Goal: Check status: Check status

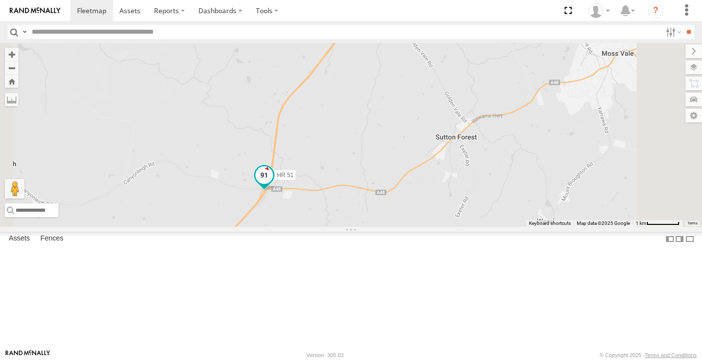
click at [273, 183] on span at bounding box center [265, 175] width 18 height 18
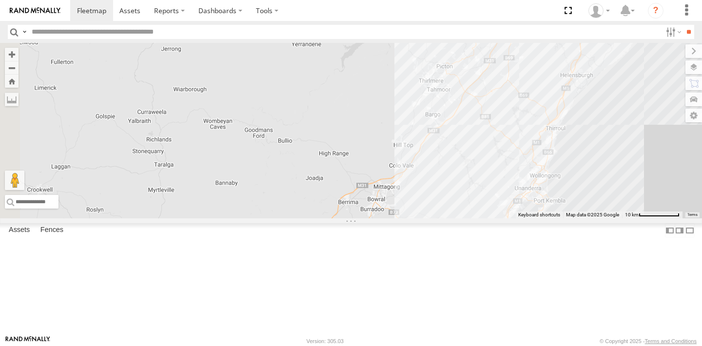
drag, startPoint x: 447, startPoint y: 150, endPoint x: 535, endPoint y: 253, distance: 135.6
click at [535, 218] on div "HR 51" at bounding box center [351, 131] width 702 height 176
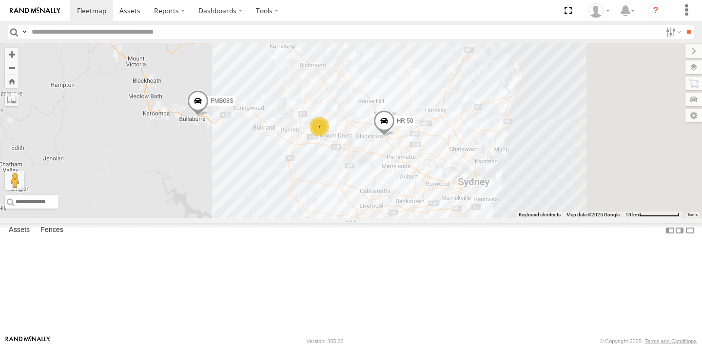
drag, startPoint x: 590, startPoint y: 100, endPoint x: 462, endPoint y: 206, distance: 165.6
click at [462, 206] on div "HR 51 FMB08S HR 50 7" at bounding box center [351, 131] width 702 height 176
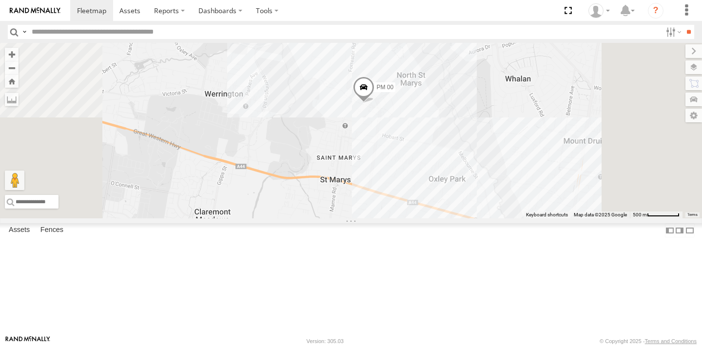
click at [474, 103] on div "HR 51 FMB08S HR 50 PM 00 6" at bounding box center [351, 131] width 702 height 176
click at [473, 149] on div "HR 51 FMB08S HR 50 PM 00 6 All Tyres [GEOGRAPHIC_DATA] Move to [GEOGRAPHIC_DATA…" at bounding box center [351, 131] width 702 height 176
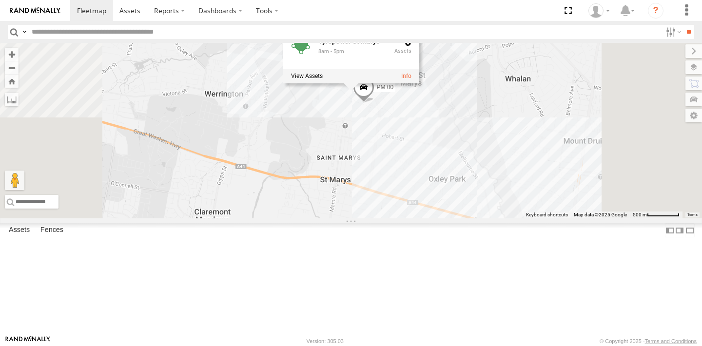
click at [503, 188] on div "HR 51 FMB08S HR 50 PM 00 6 Tyrepower St Marys 8am - 5pm 0" at bounding box center [351, 131] width 702 height 176
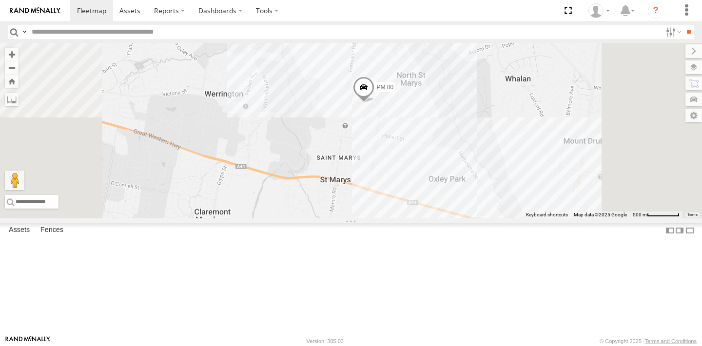
click at [505, 181] on div "HR 51 FMB08S HR 50 PM 00 6" at bounding box center [351, 131] width 702 height 176
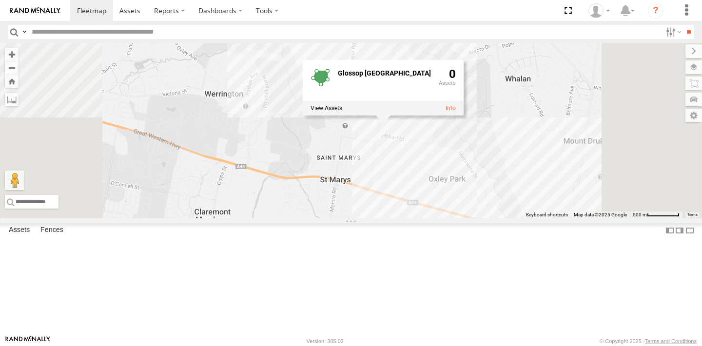
click at [532, 190] on div "HR 51 FMB08S HR 50 PM 00 6 Glossop [GEOGRAPHIC_DATA] 0" at bounding box center [351, 131] width 702 height 176
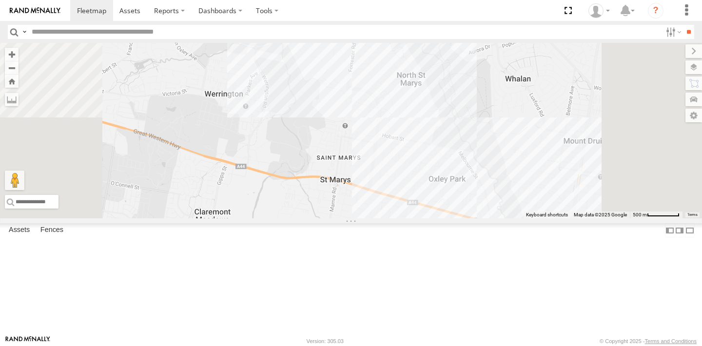
click at [0, 0] on div "Video" at bounding box center [0, 0] width 0 height 0
click at [0, 0] on div "All Assets" at bounding box center [0, 0] width 0 height 0
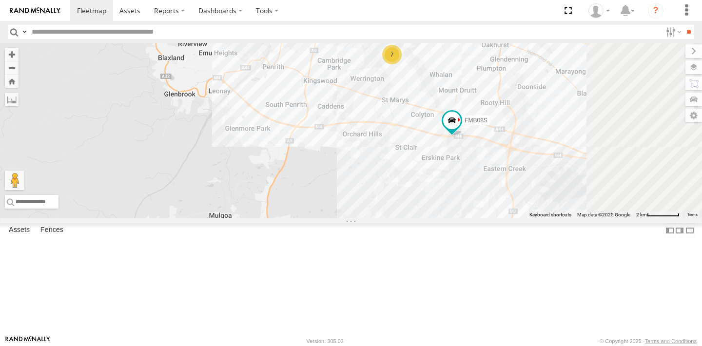
drag, startPoint x: 533, startPoint y: 119, endPoint x: 472, endPoint y: 165, distance: 75.9
click at [471, 165] on div "HR 51 FMB08S HR 50 7" at bounding box center [351, 131] width 702 height 176
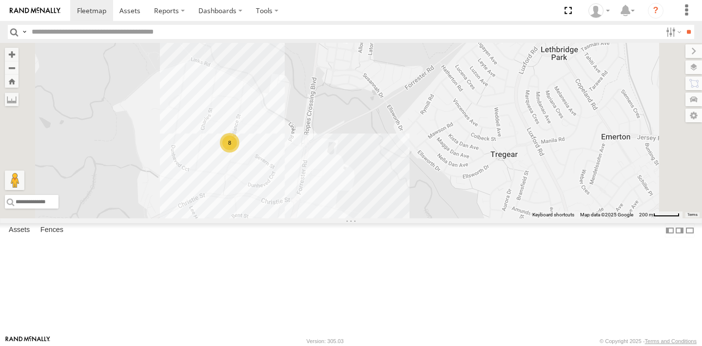
click at [0, 0] on div "All Assets" at bounding box center [0, 0] width 0 height 0
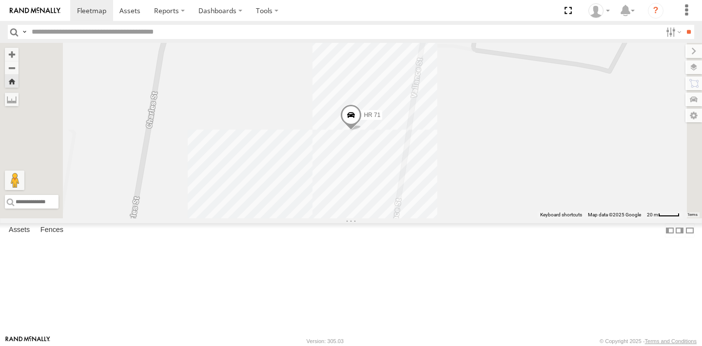
click at [0, 0] on span at bounding box center [0, 0] width 0 height 0
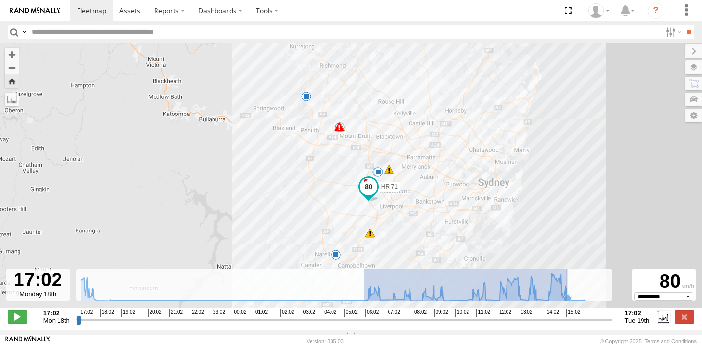
drag, startPoint x: 365, startPoint y: 302, endPoint x: 568, endPoint y: 298, distance: 203.4
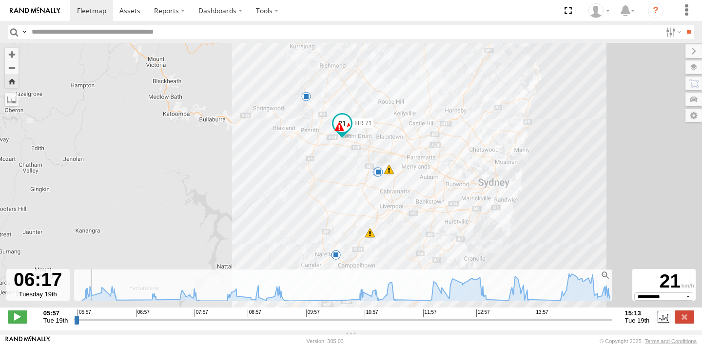
drag, startPoint x: 76, startPoint y: 325, endPoint x: 26, endPoint y: 262, distance: 80.2
click at [26, 262] on div "← Move left → Move right ↑ Move up ↓ Move down + Zoom in - Zoom out Home Jump l…" at bounding box center [351, 187] width 702 height 288
click at [683, 323] on label at bounding box center [685, 317] width 20 height 13
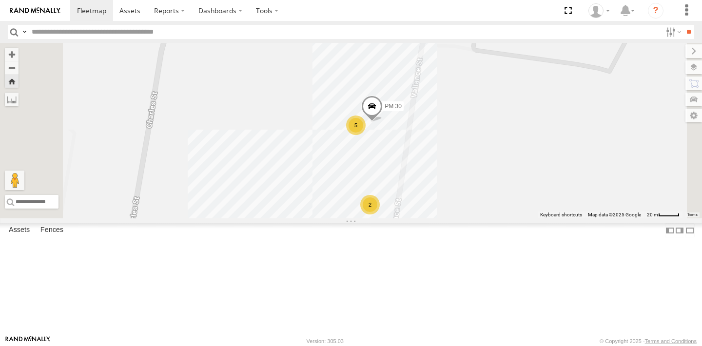
click at [0, 0] on span at bounding box center [0, 0] width 0 height 0
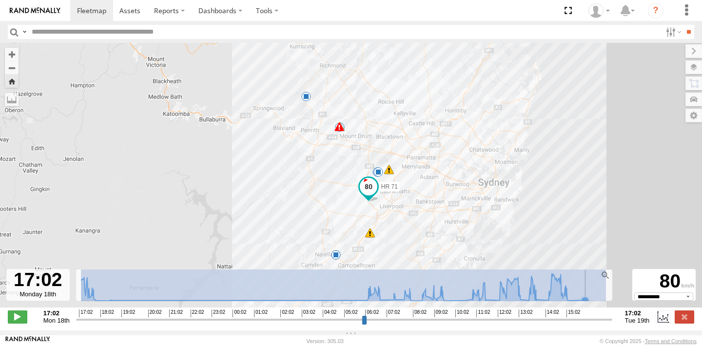
drag, startPoint x: 81, startPoint y: 301, endPoint x: 607, endPoint y: 290, distance: 525.4
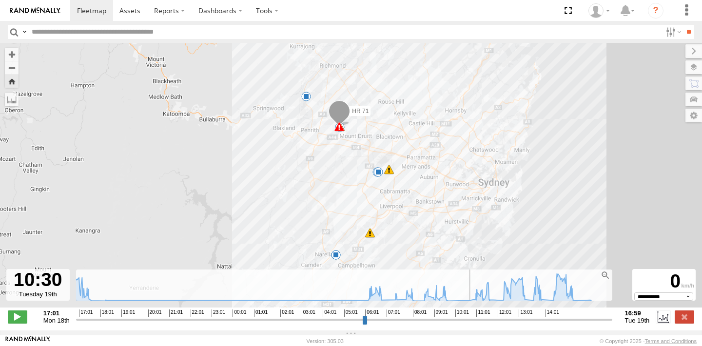
drag, startPoint x: 78, startPoint y: 327, endPoint x: 465, endPoint y: 330, distance: 387.7
click at [465, 328] on div "**********" at bounding box center [351, 318] width 702 height 20
drag, startPoint x: 465, startPoint y: 329, endPoint x: 469, endPoint y: 326, distance: 5.0
type input "**********"
click at [469, 324] on input "range" at bounding box center [344, 319] width 536 height 9
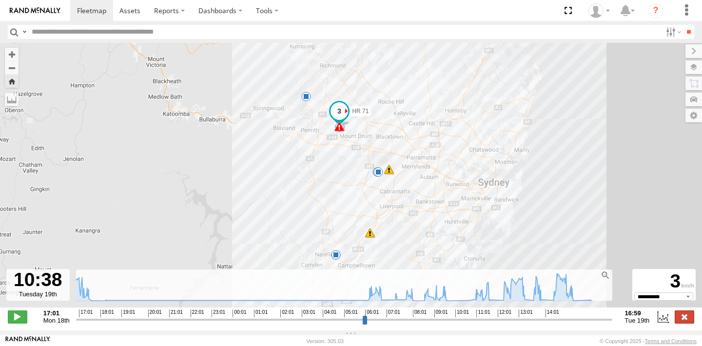
click at [689, 323] on label at bounding box center [685, 317] width 20 height 13
